Goal: Navigation & Orientation: Find specific page/section

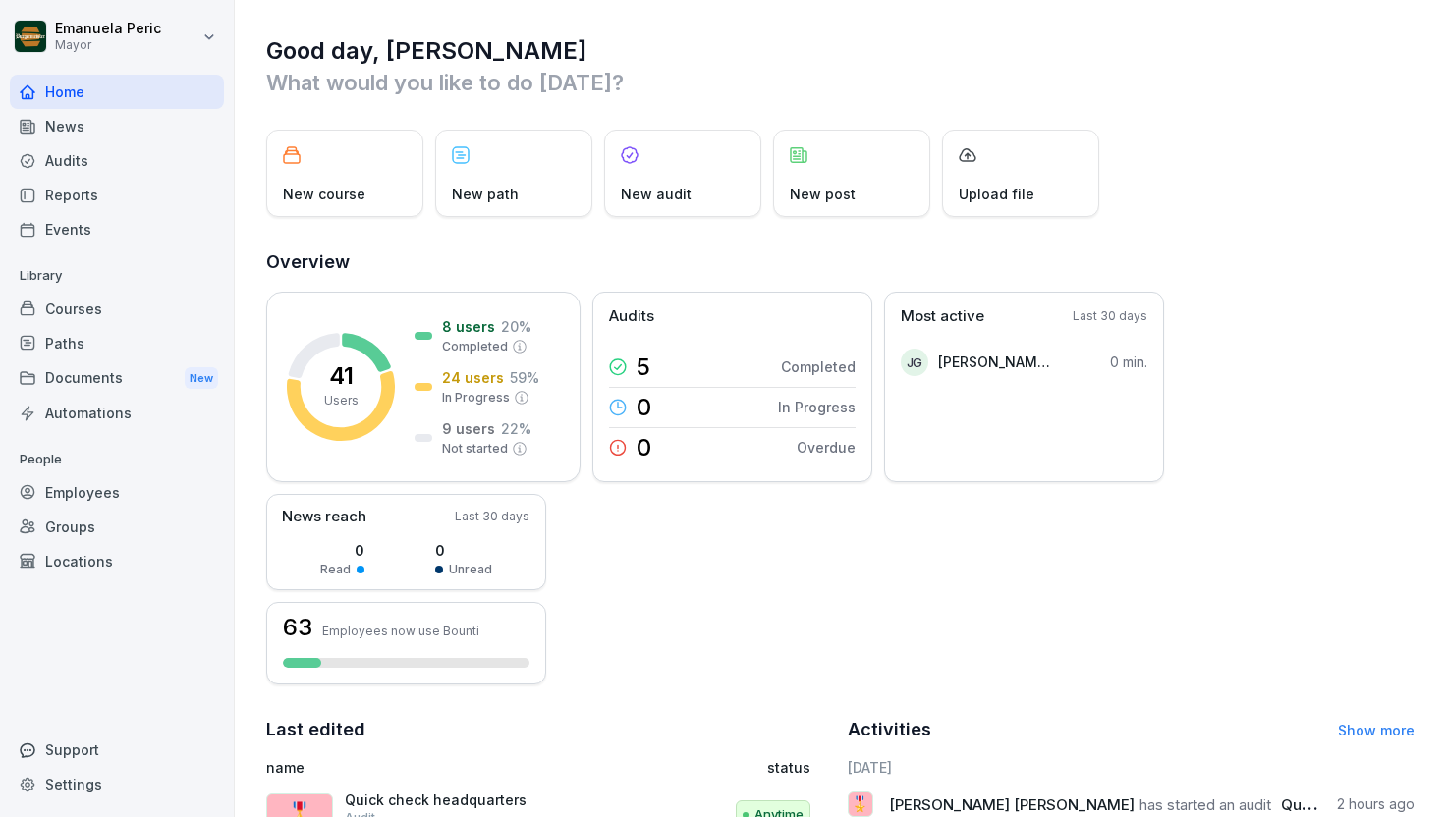
click at [121, 163] on div "Audits" at bounding box center [117, 160] width 214 height 34
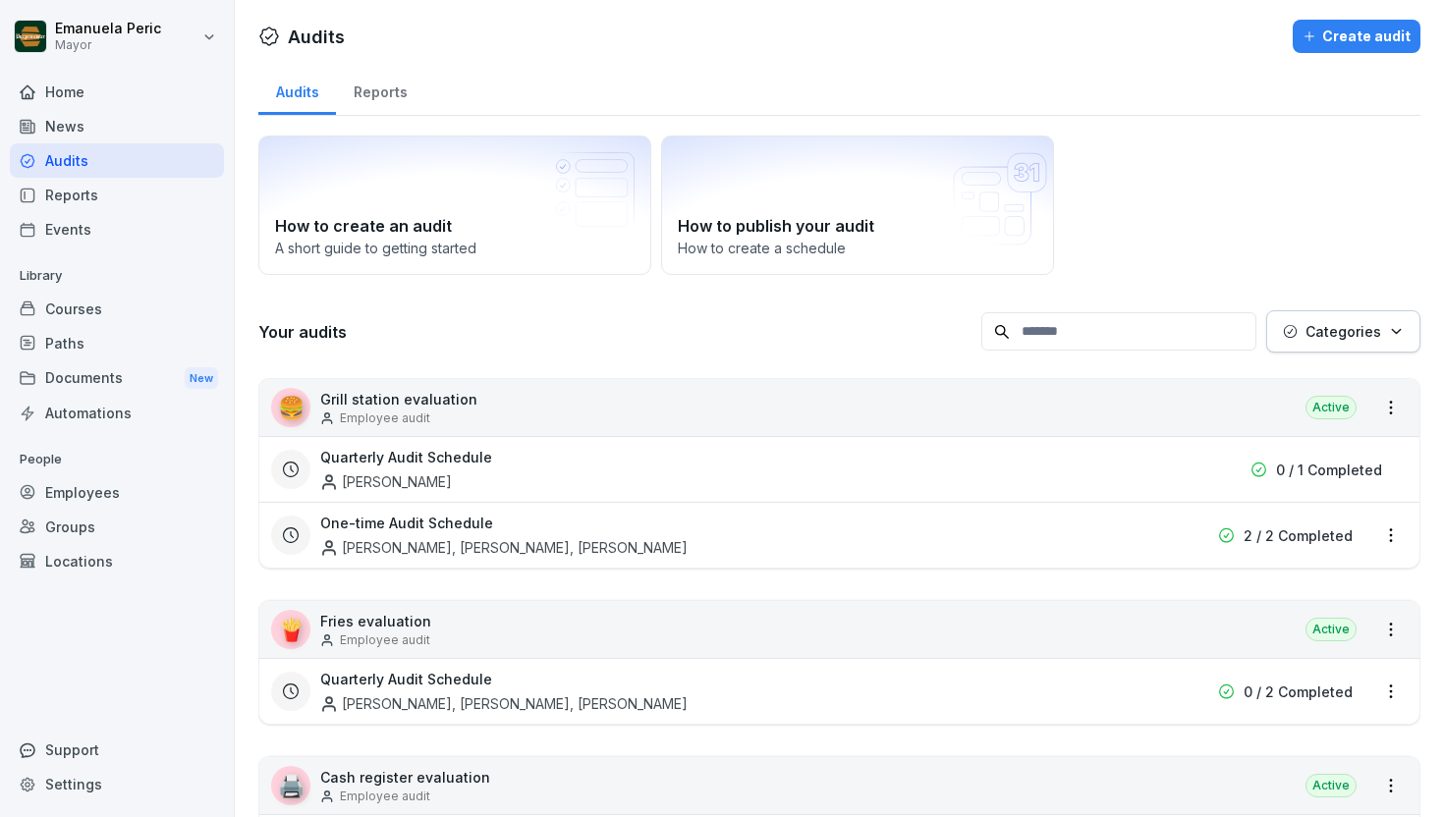
click at [388, 91] on font "Reports" at bounding box center [381, 92] width 54 height 17
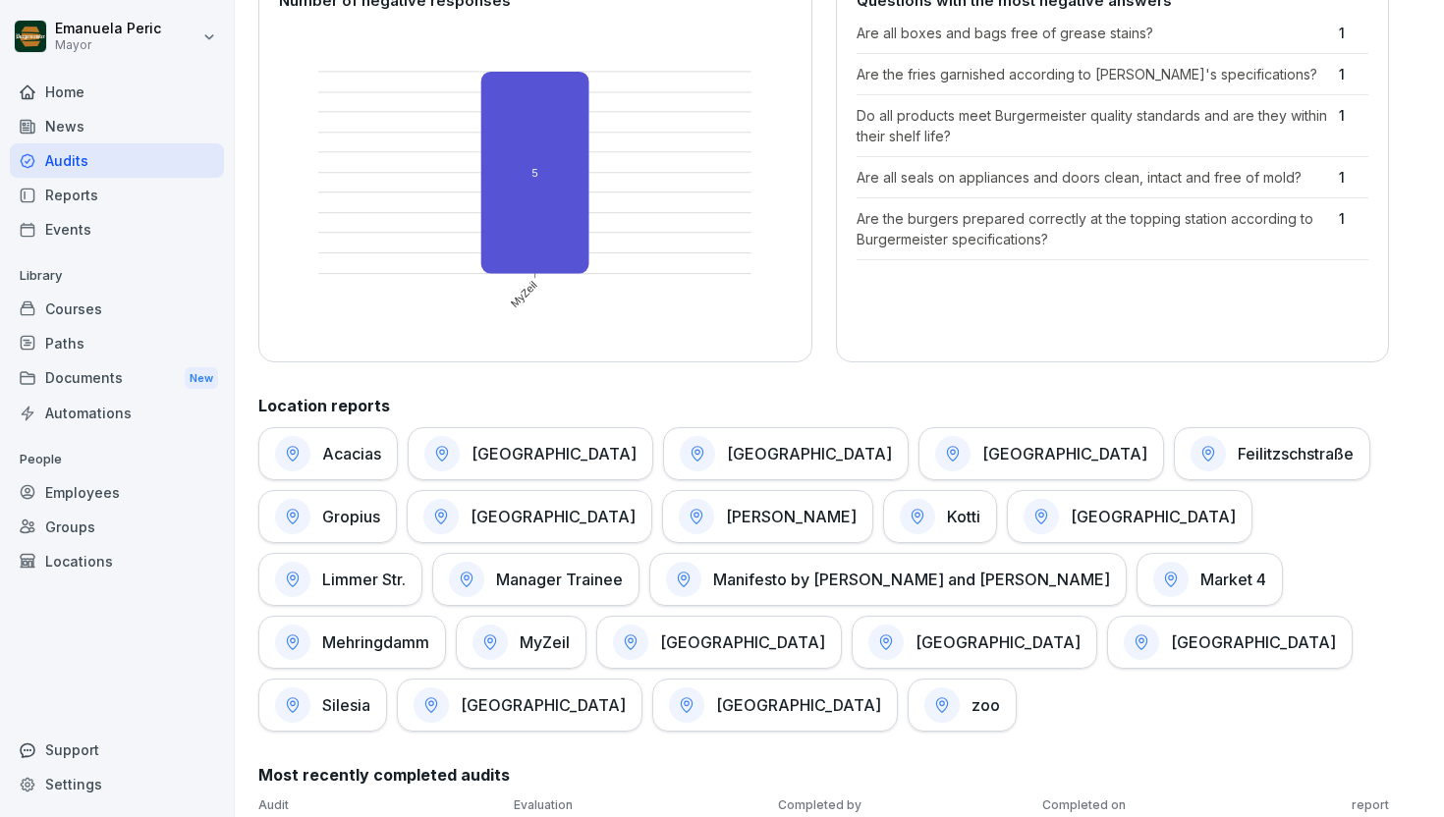
scroll to position [687, 0]
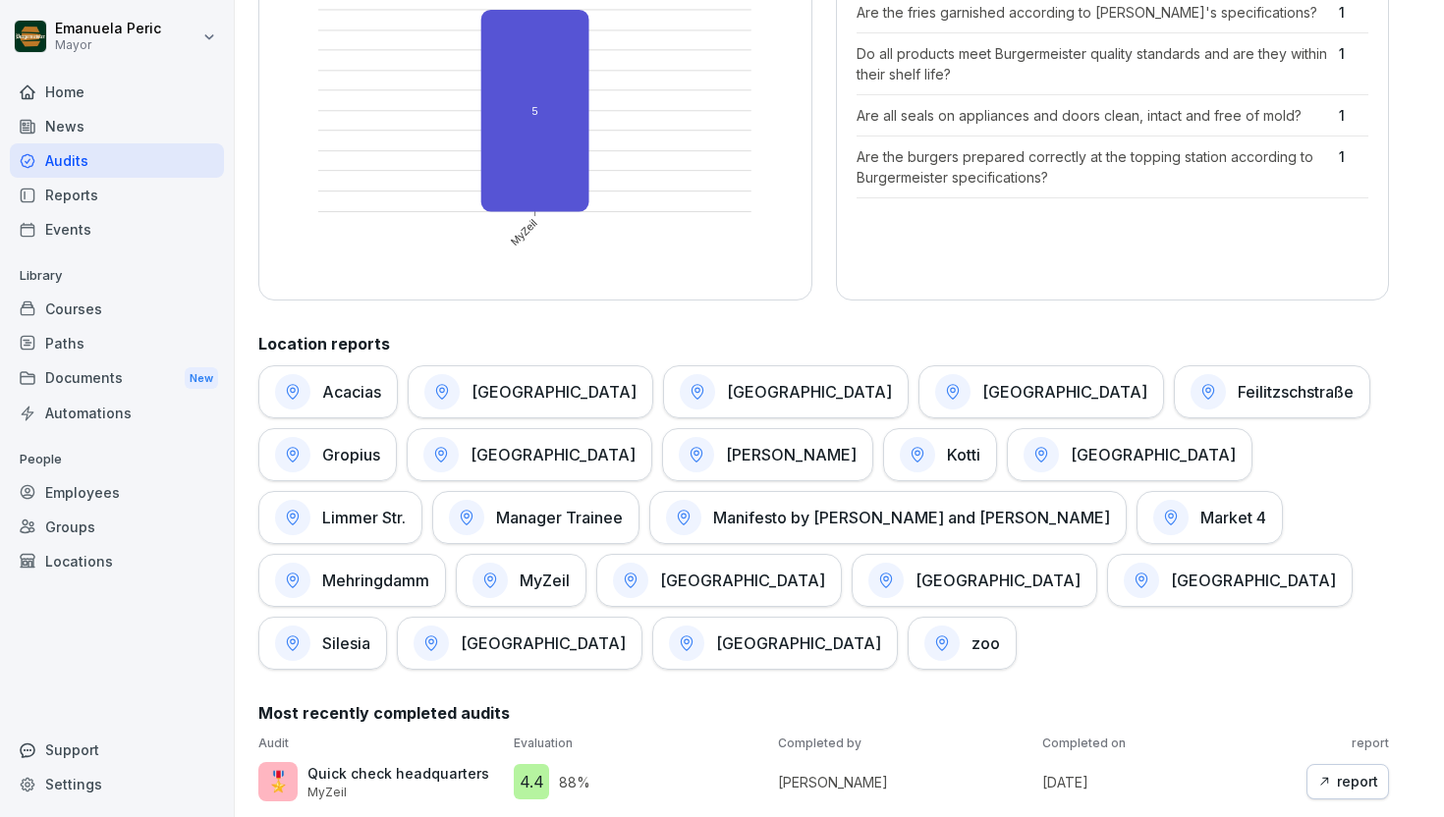
click at [916, 573] on font "[GEOGRAPHIC_DATA]" at bounding box center [998, 581] width 165 height 20
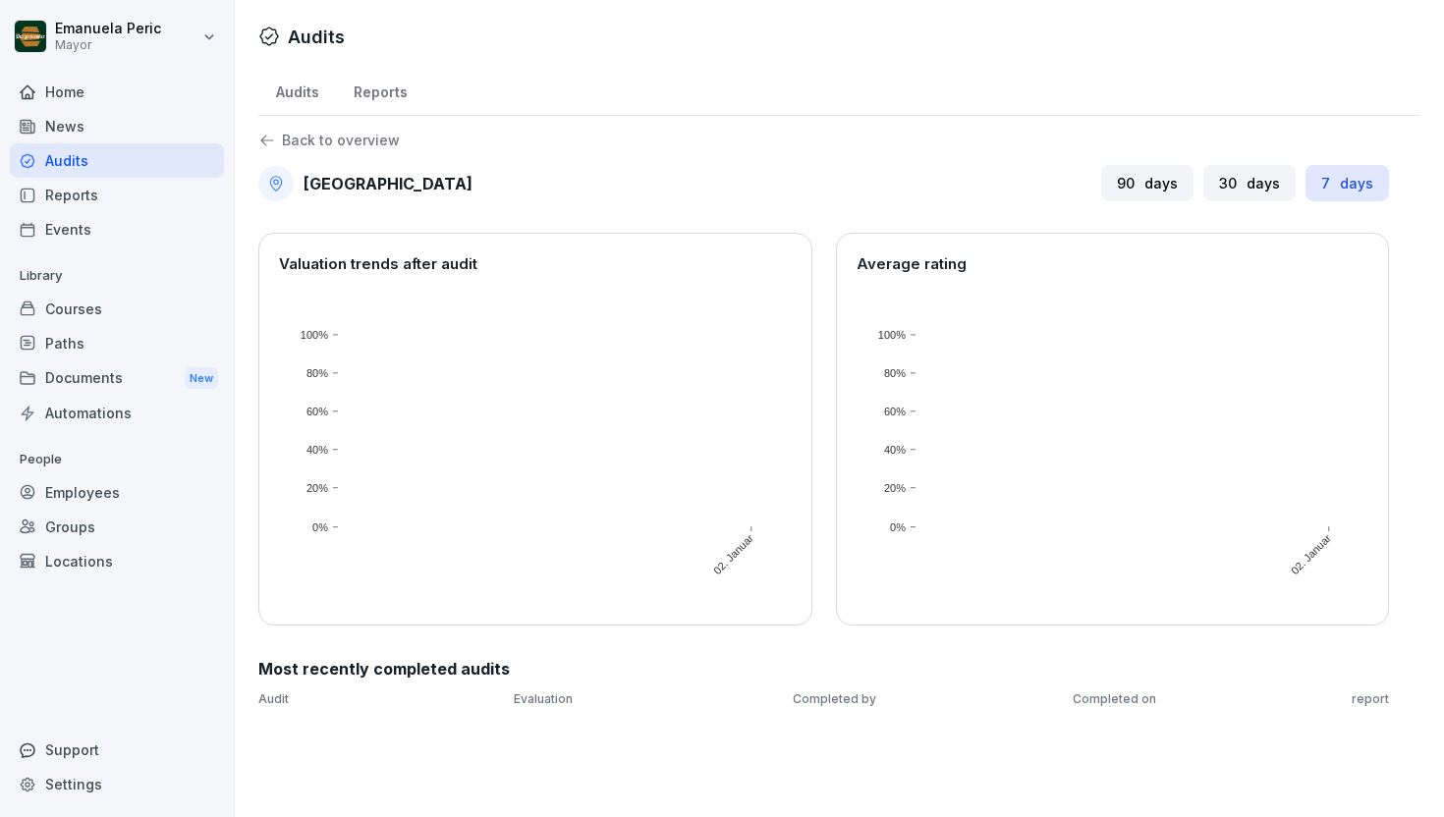
click at [285, 95] on font "Audits" at bounding box center [297, 92] width 43 height 17
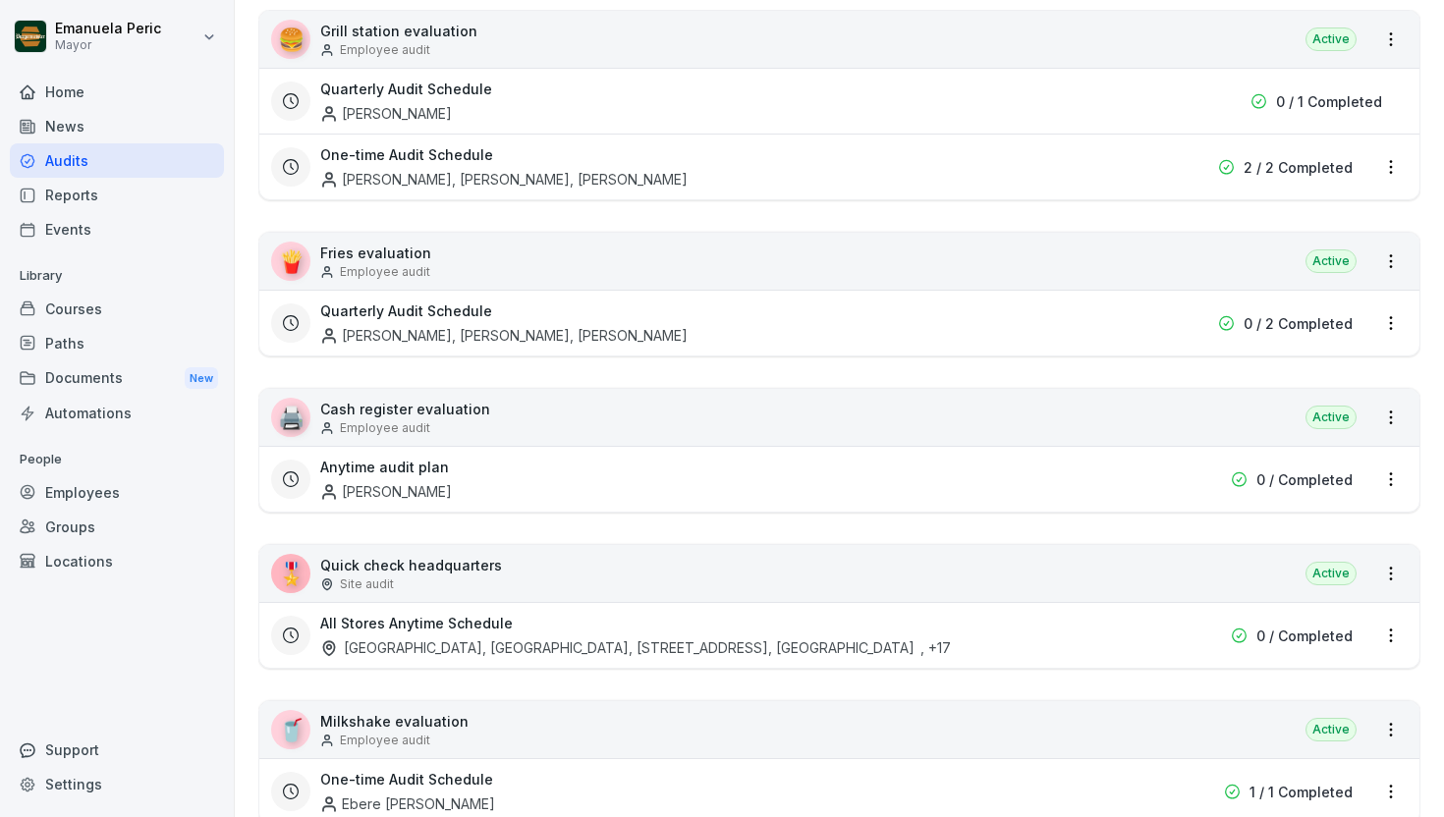
scroll to position [382, 0]
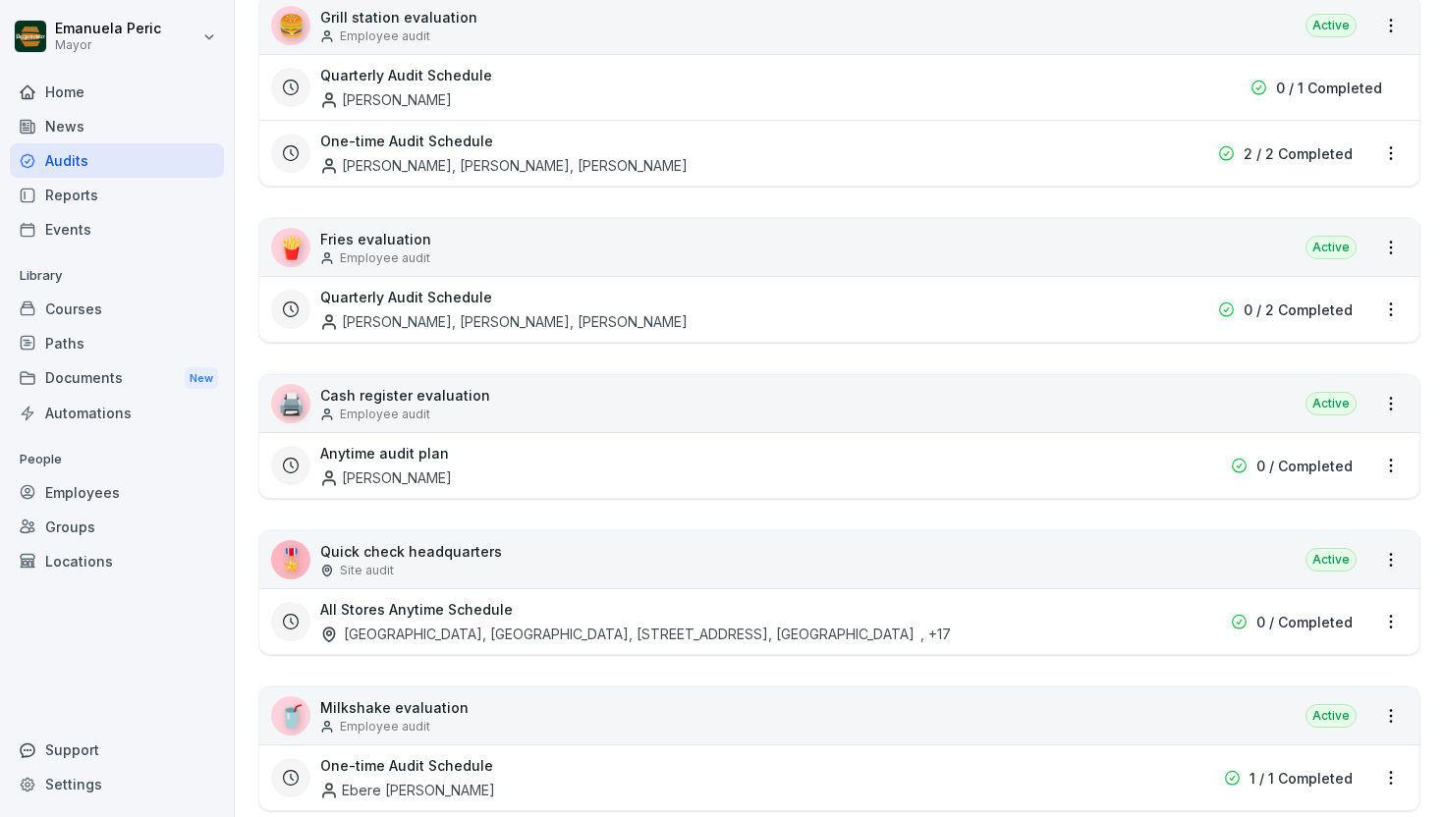
click at [508, 559] on div "🎖️ Quick check headquarters Site audit Active" at bounding box center [839, 560] width 1160 height 57
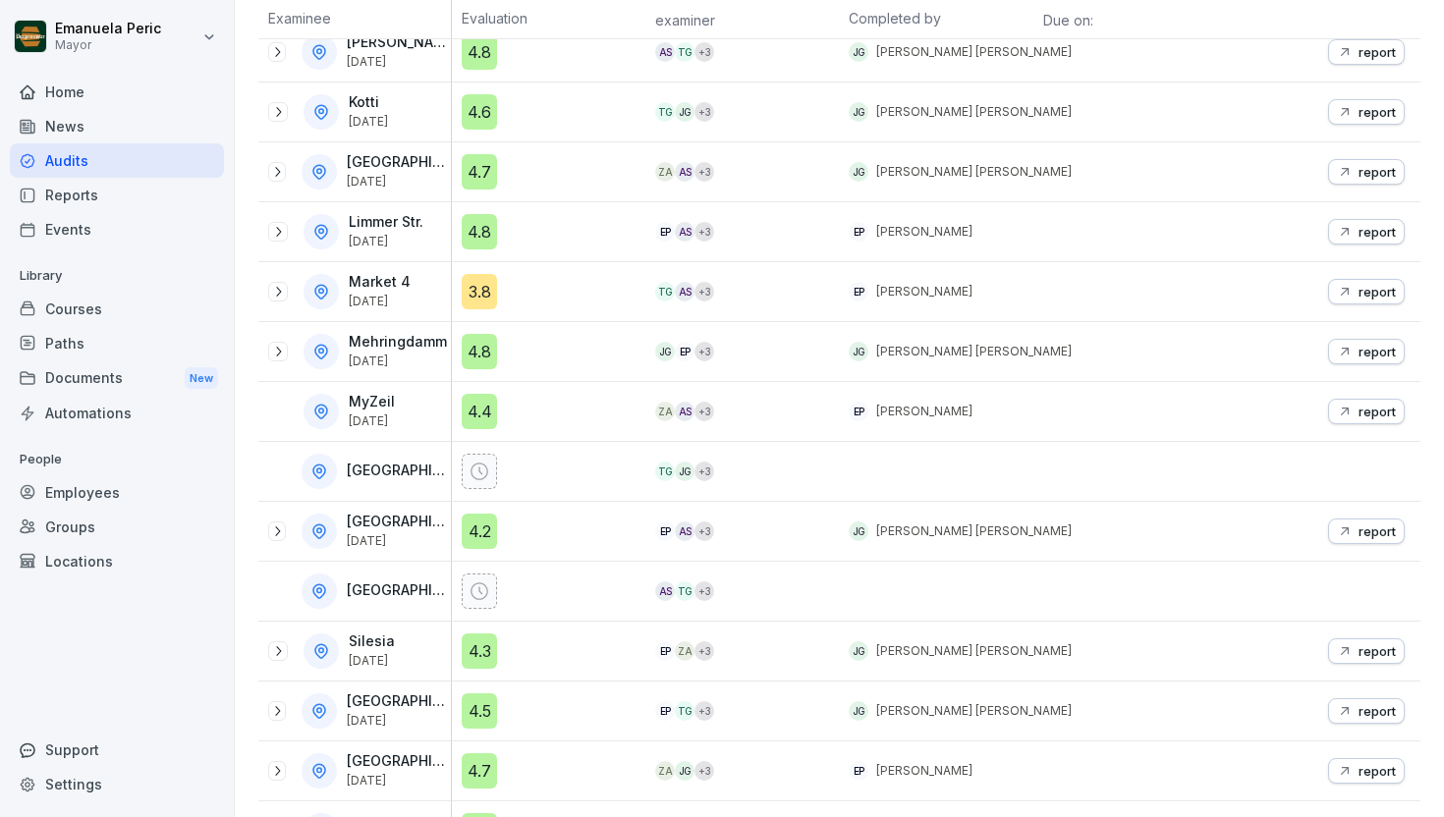
scroll to position [763, 0]
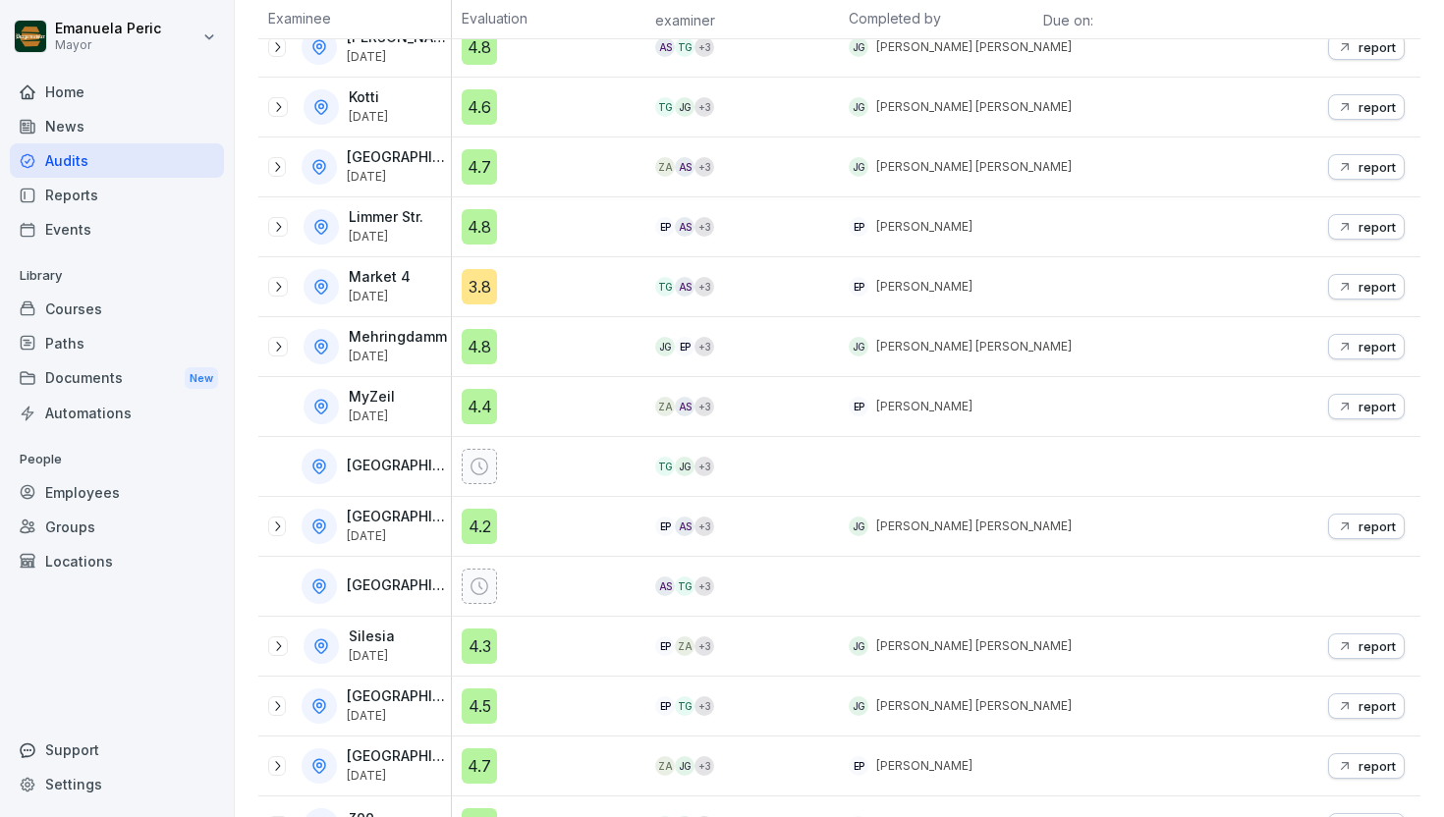
click at [590, 517] on div "4.2" at bounding box center [554, 526] width 184 height 35
click at [276, 525] on icon at bounding box center [277, 527] width 16 height 16
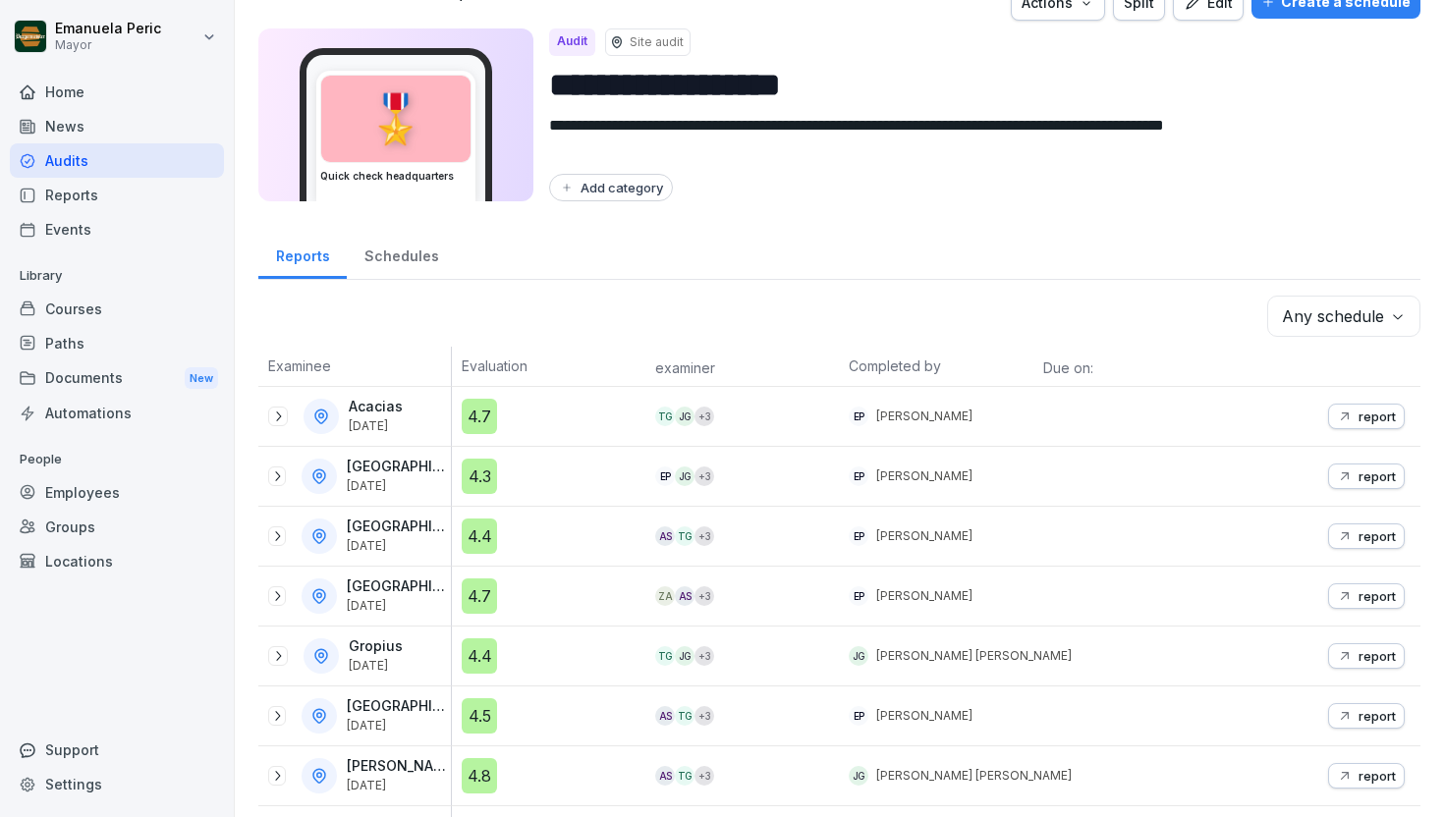
scroll to position [0, 0]
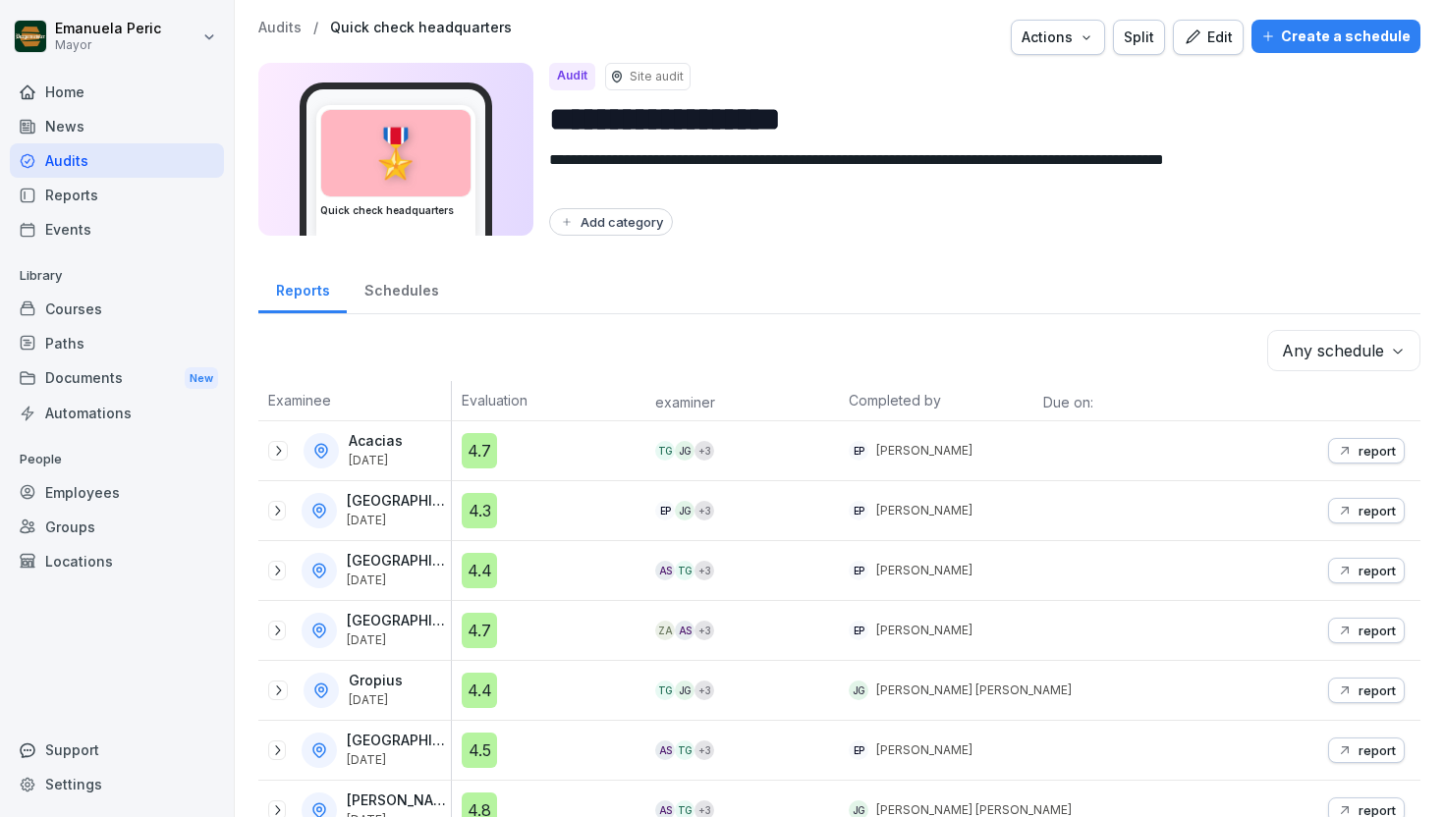
click at [390, 280] on font "Schedules" at bounding box center [402, 290] width 75 height 21
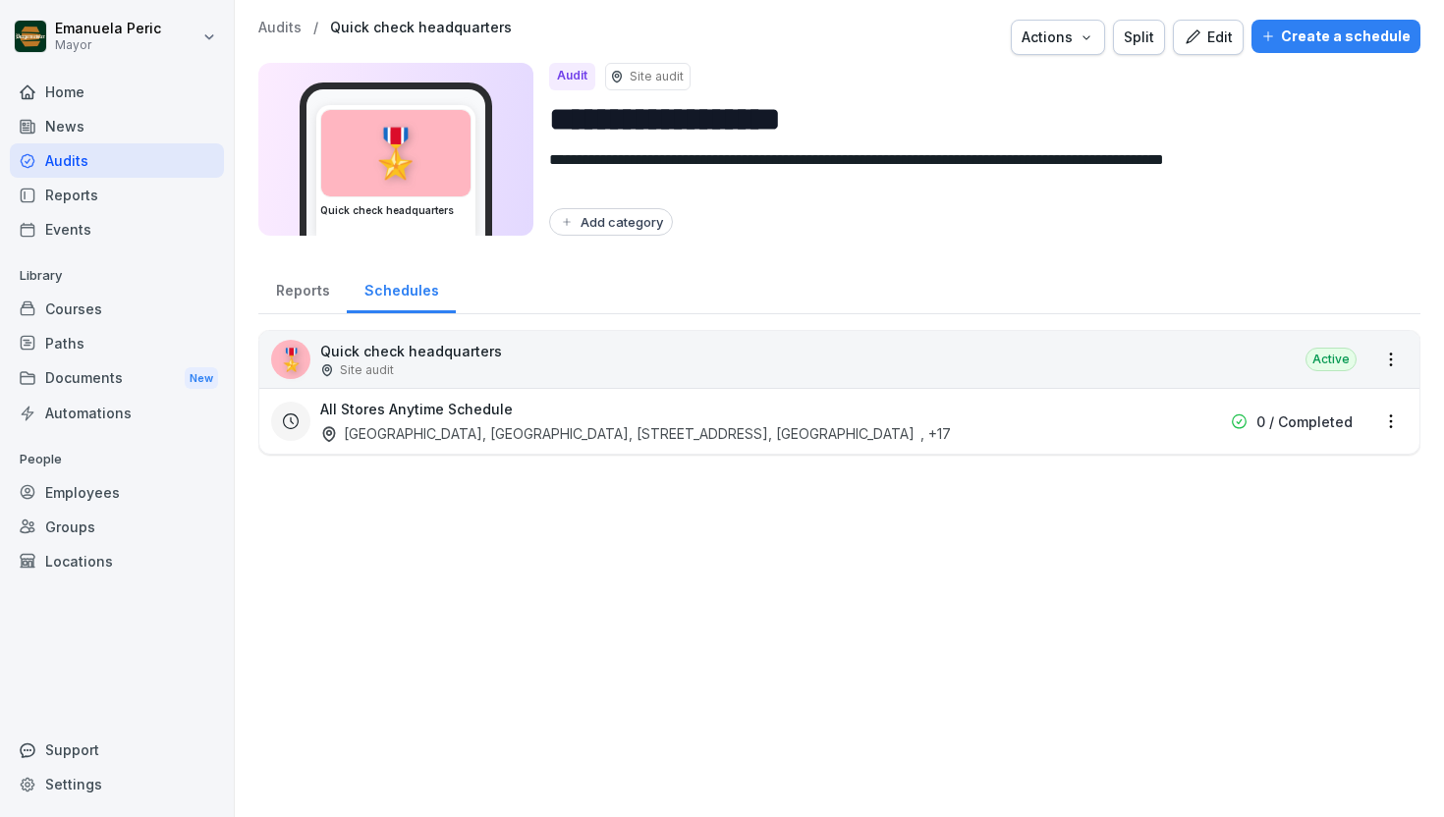
click at [807, 417] on div "All Stores Anytime Schedule [GEOGRAPHIC_DATA], [STREET_ADDRESS], [GEOGRAPHIC_DA…" at bounding box center [713, 421] width 787 height 45
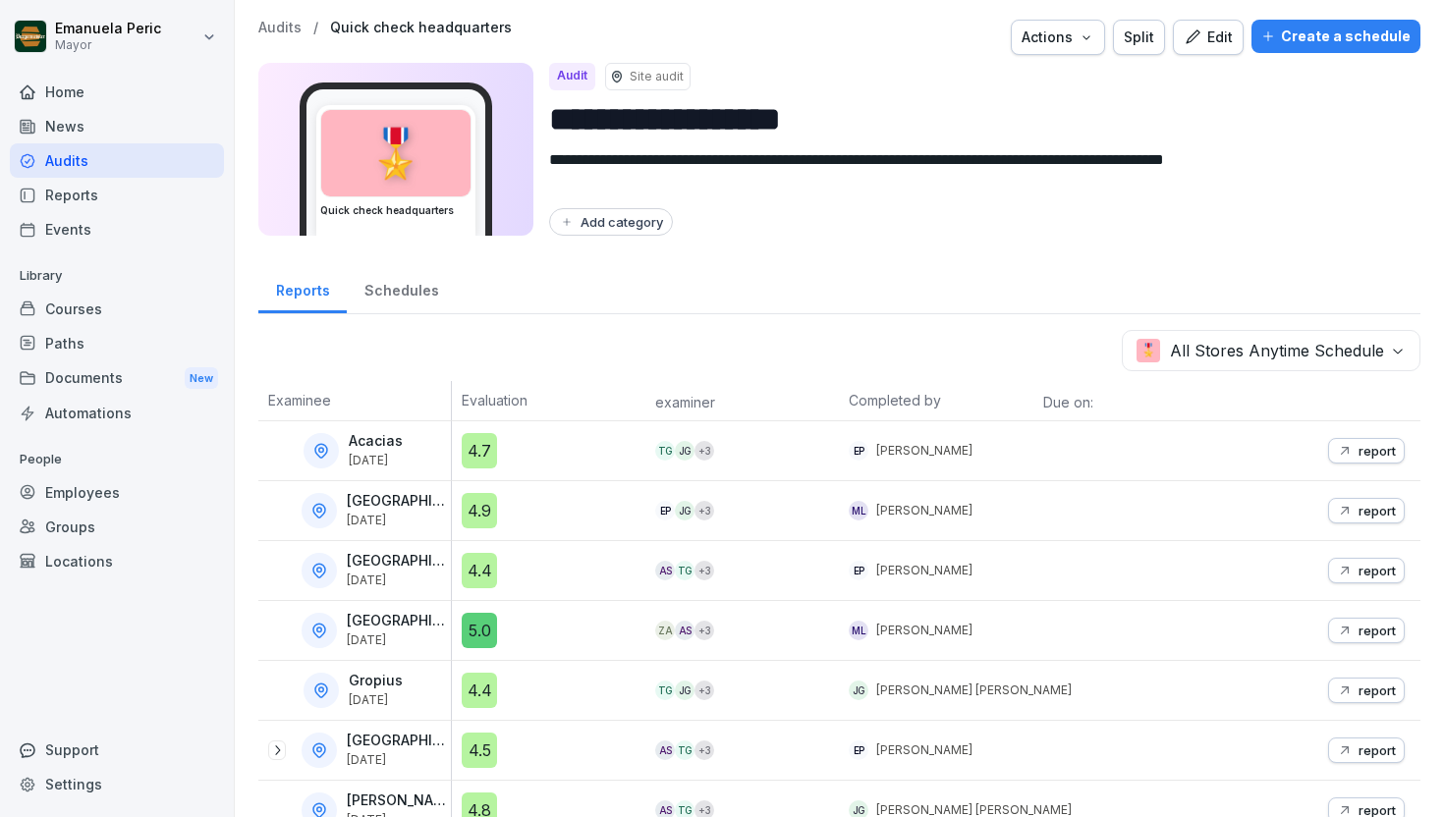
click at [403, 292] on font "Schedules" at bounding box center [402, 290] width 75 height 17
